Goal: Task Accomplishment & Management: Manage account settings

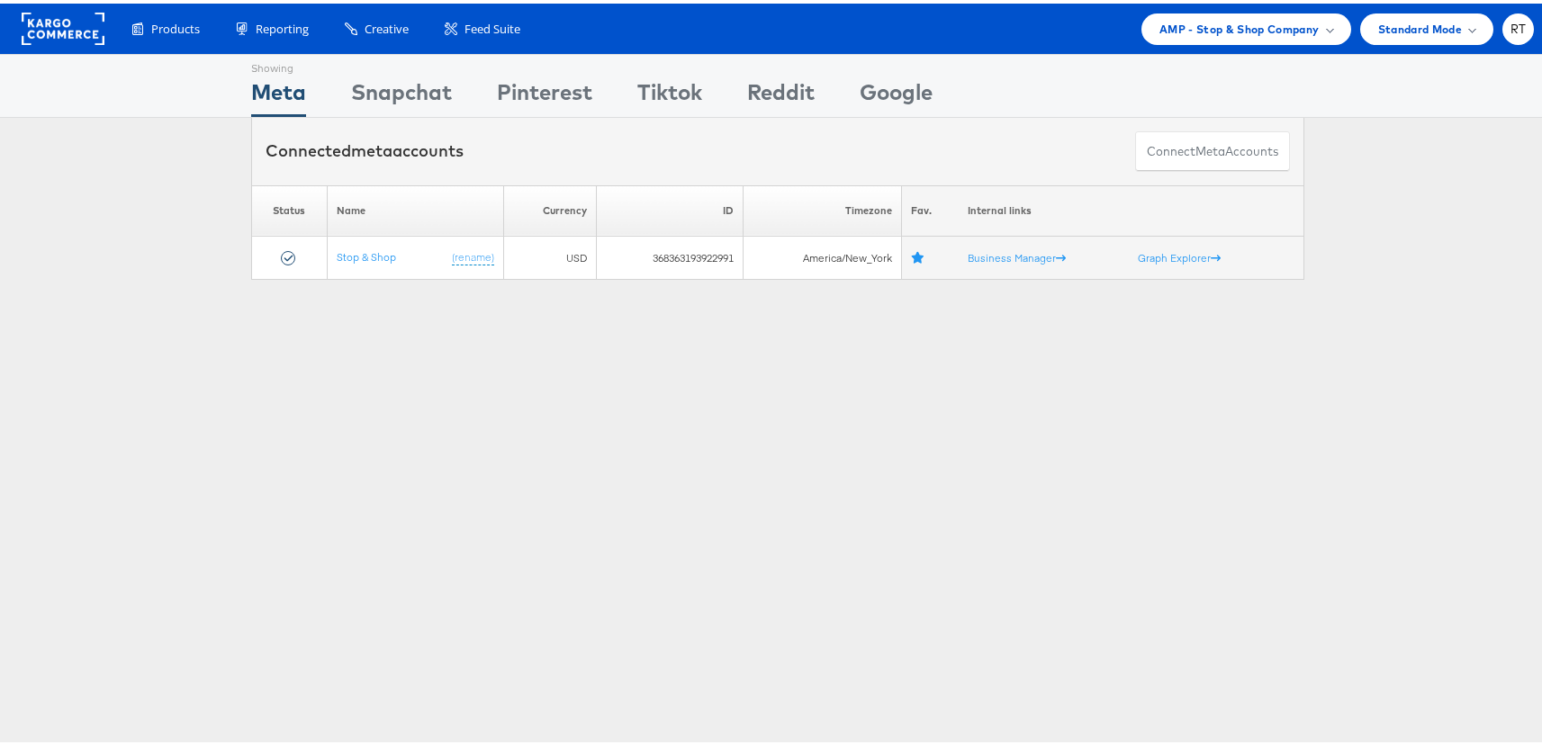
scroll to position [205, 0]
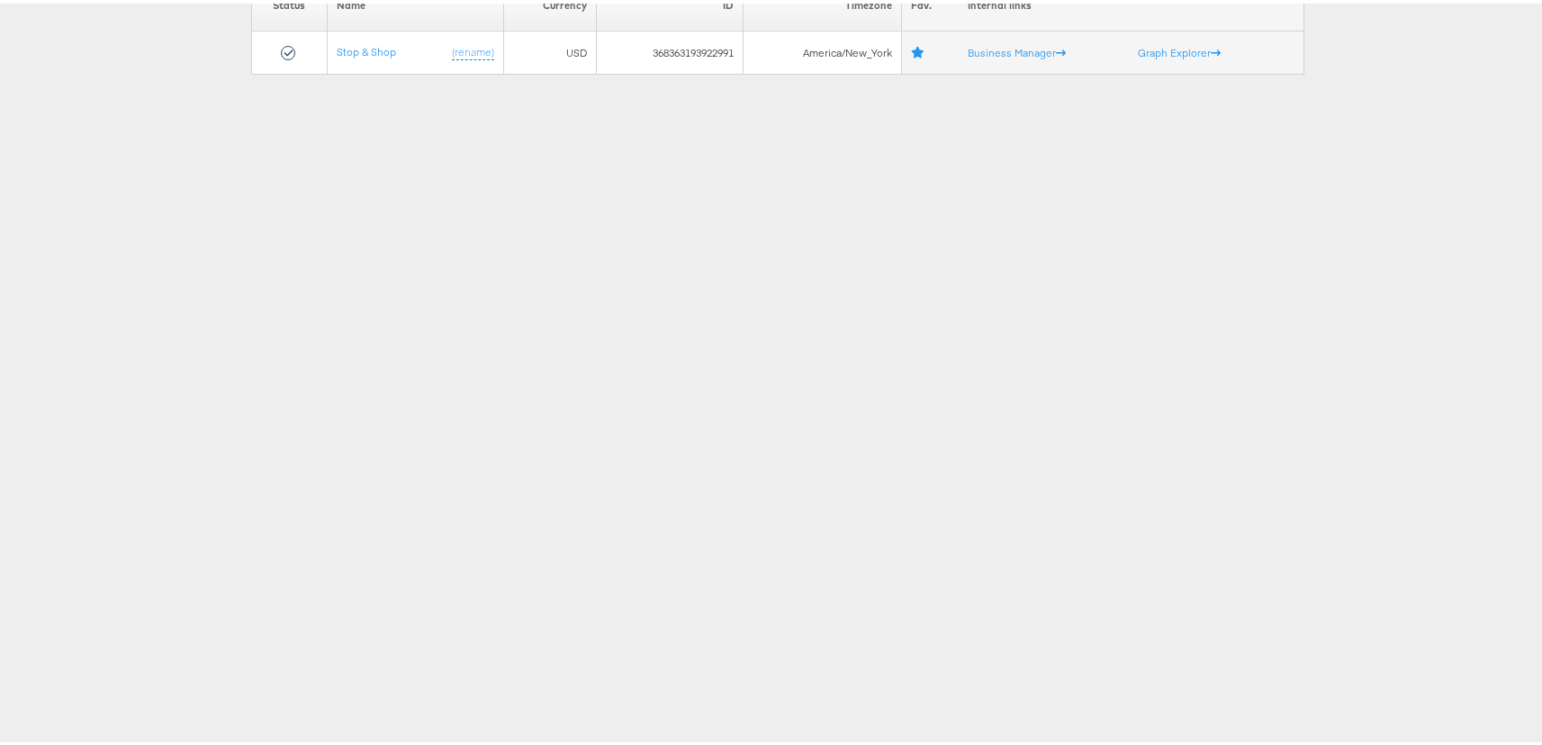
click at [329, 422] on div "Showing Meta Showing [GEOGRAPHIC_DATA] Showing Pinterest Showing Tiktok Showing…" at bounding box center [777, 295] width 1555 height 900
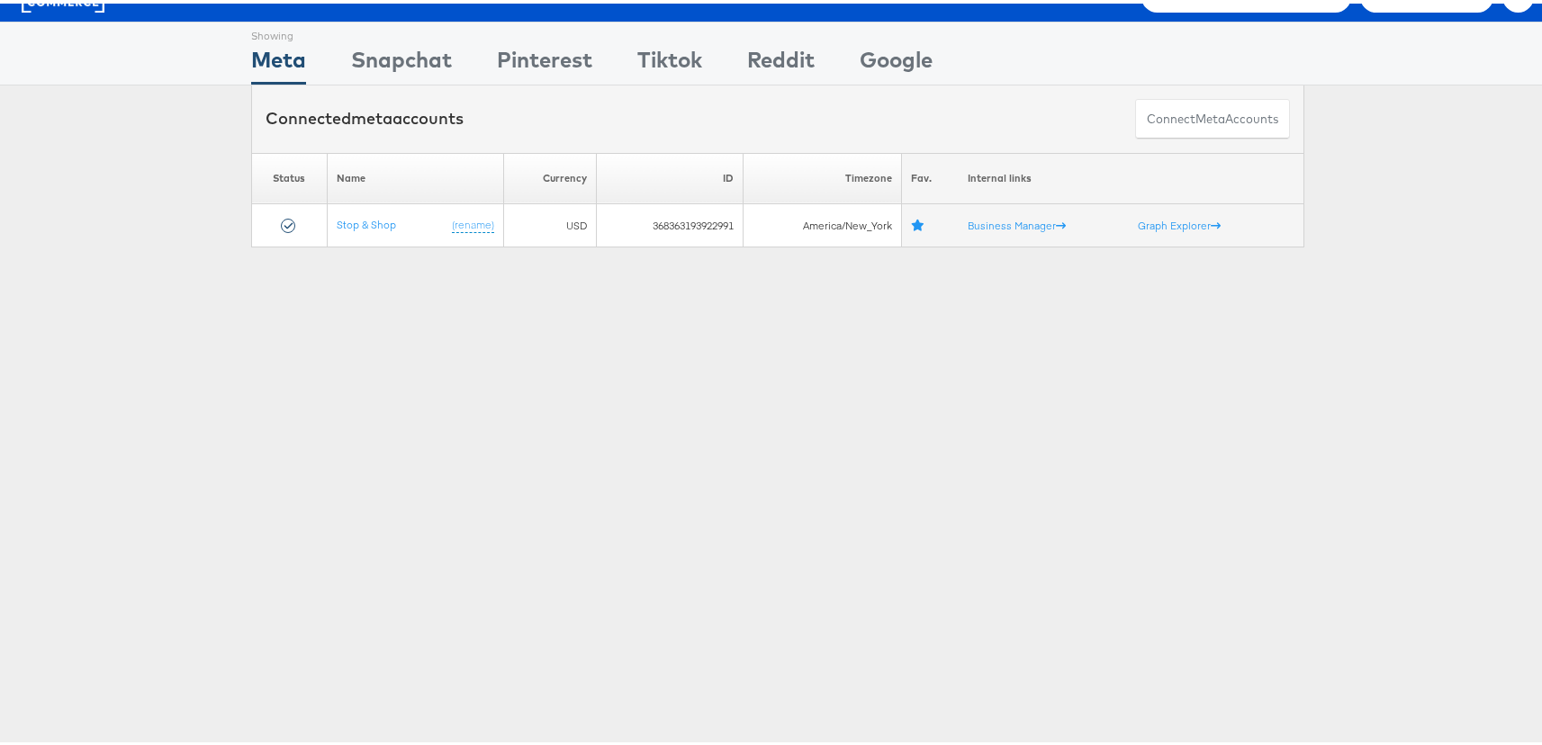
scroll to position [0, 0]
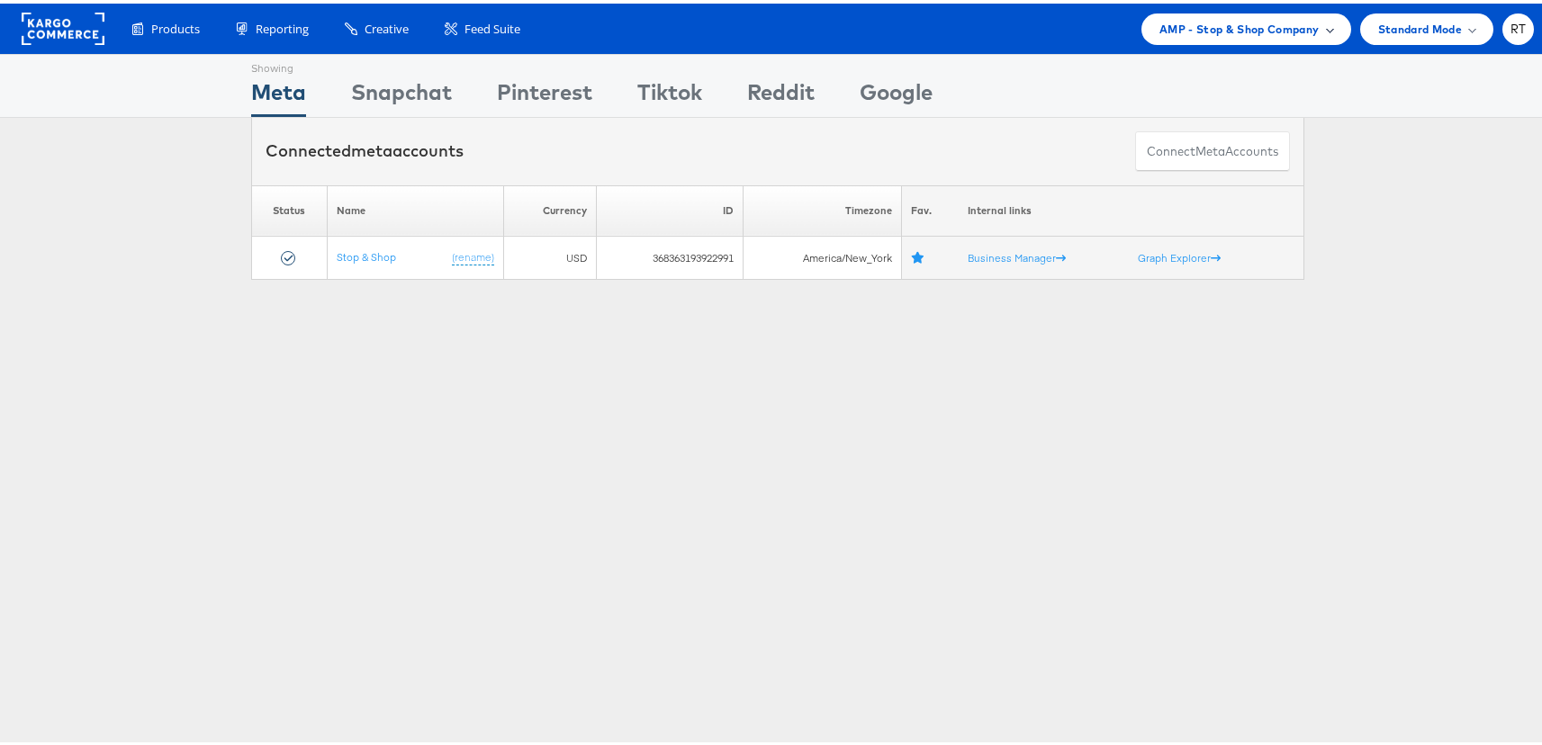
click at [1188, 29] on span "AMP - Stop & Shop Company" at bounding box center [1239, 25] width 160 height 19
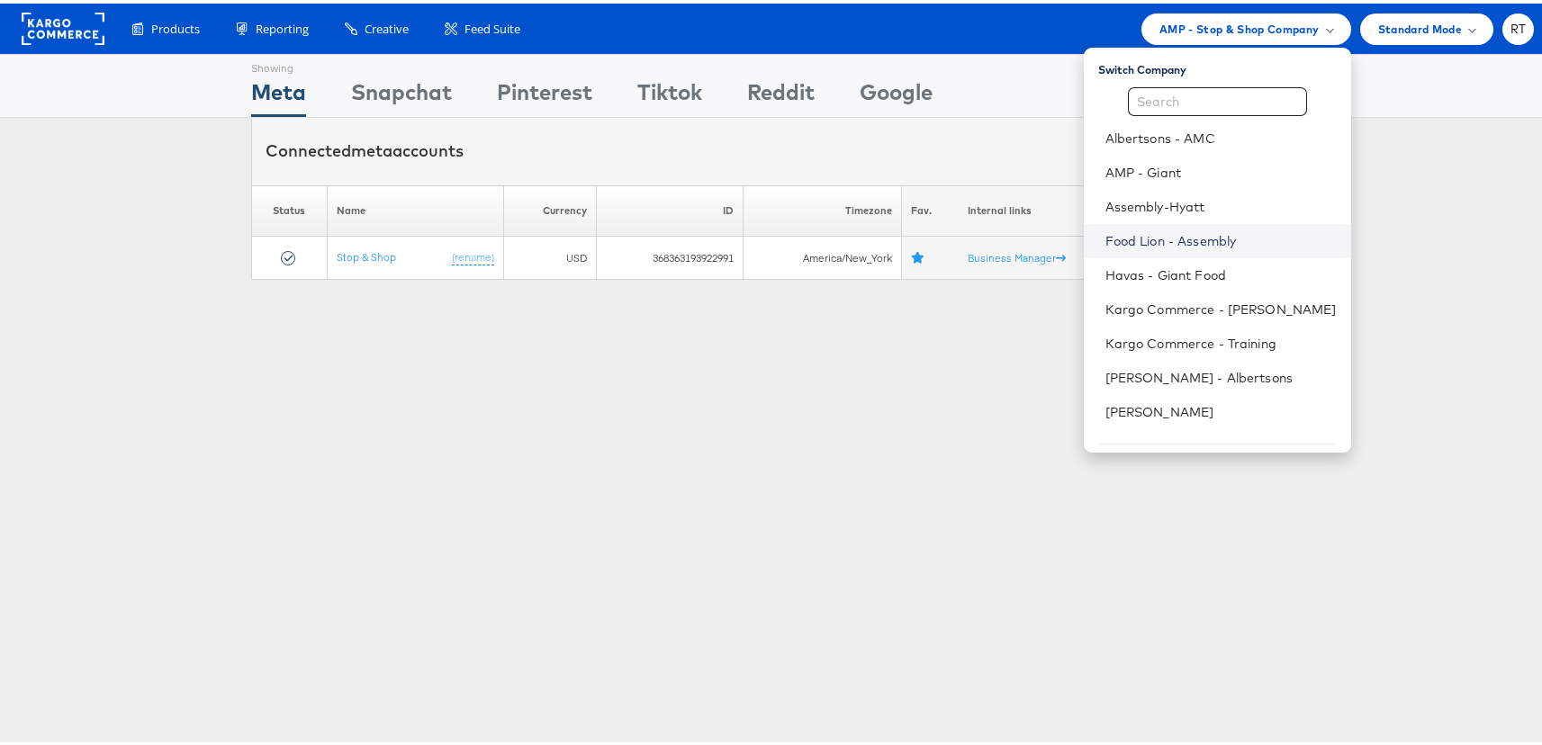
click at [1189, 235] on link "Food Lion - Assembly" at bounding box center [1220, 238] width 231 height 18
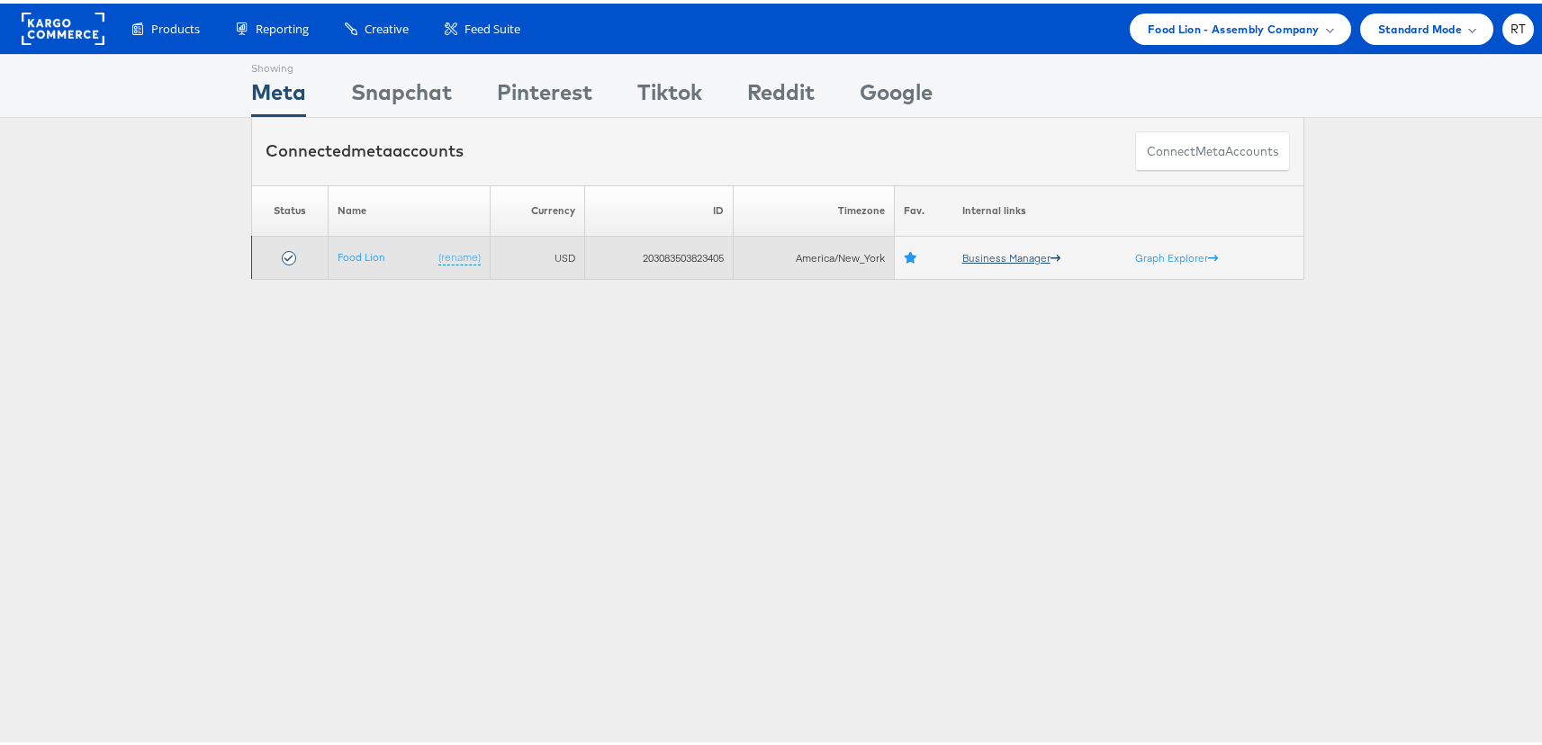
click at [1021, 250] on link "Business Manager" at bounding box center [1011, 255] width 98 height 14
